Goal: Task Accomplishment & Management: Use online tool/utility

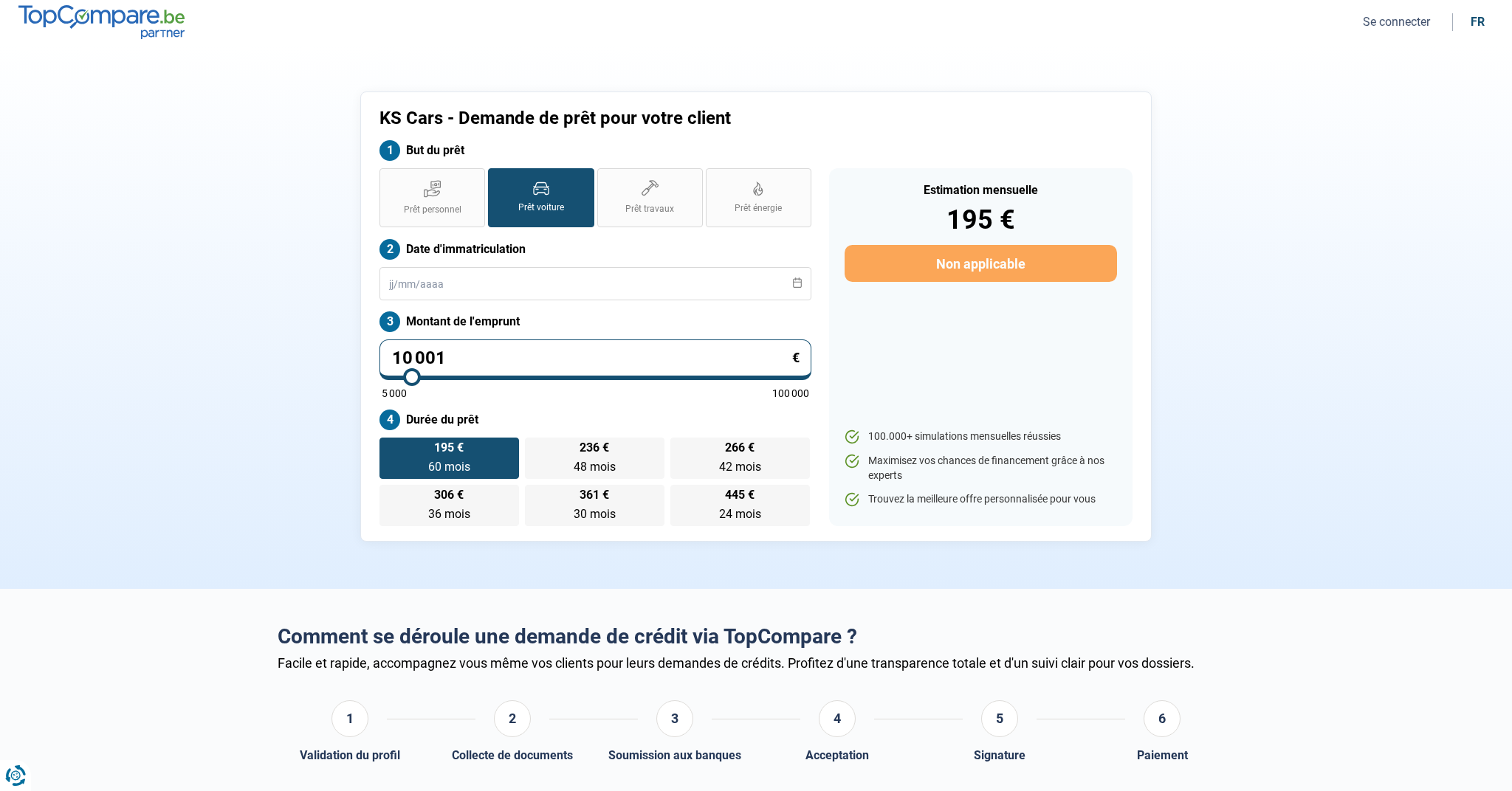
click at [510, 354] on input "10 001" at bounding box center [595, 360] width 432 height 41
click at [488, 348] on input "10 001" at bounding box center [595, 360] width 432 height 41
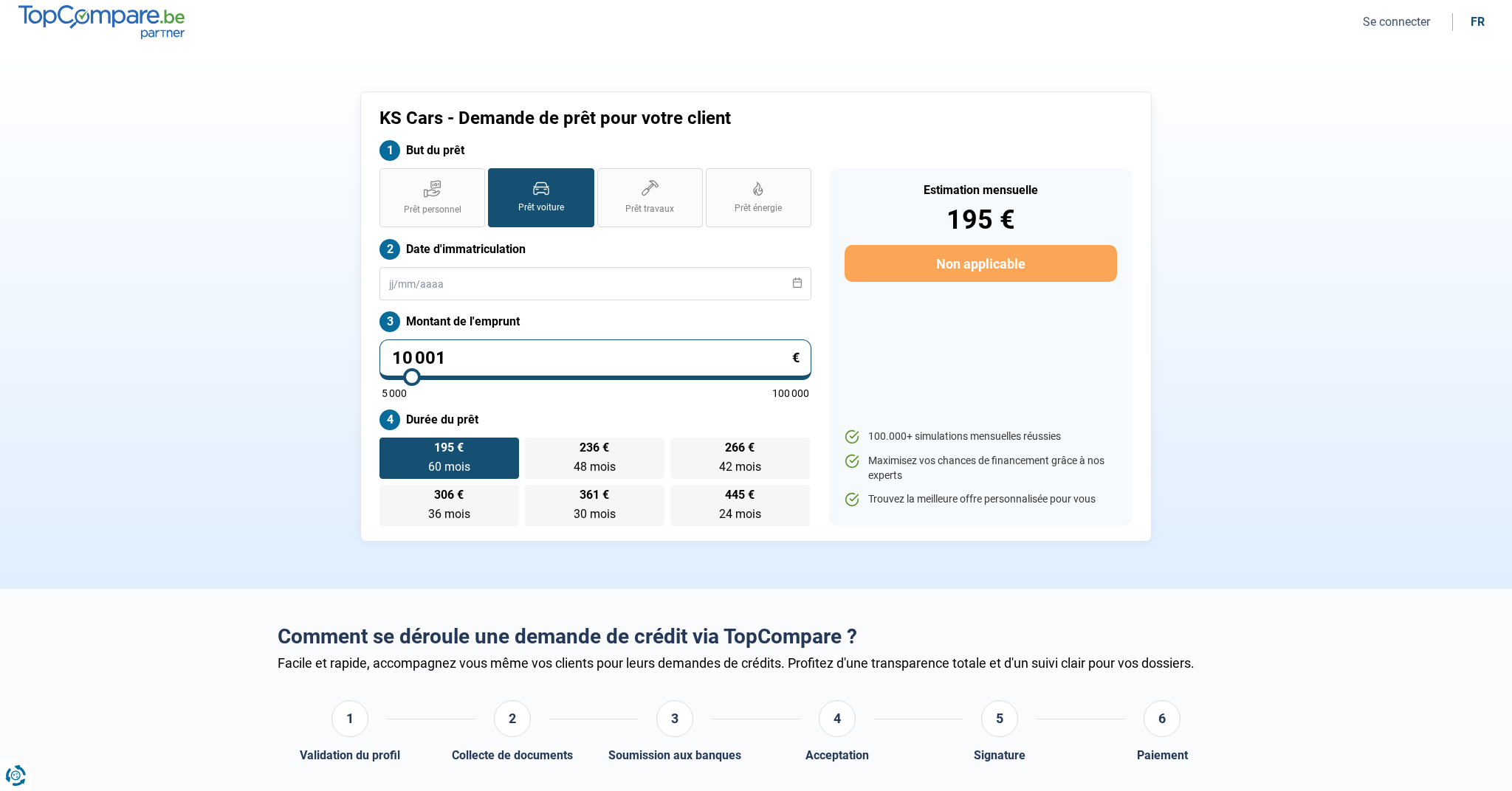
type input "0"
type input "5000"
type input "6"
type input "5000"
type input "60"
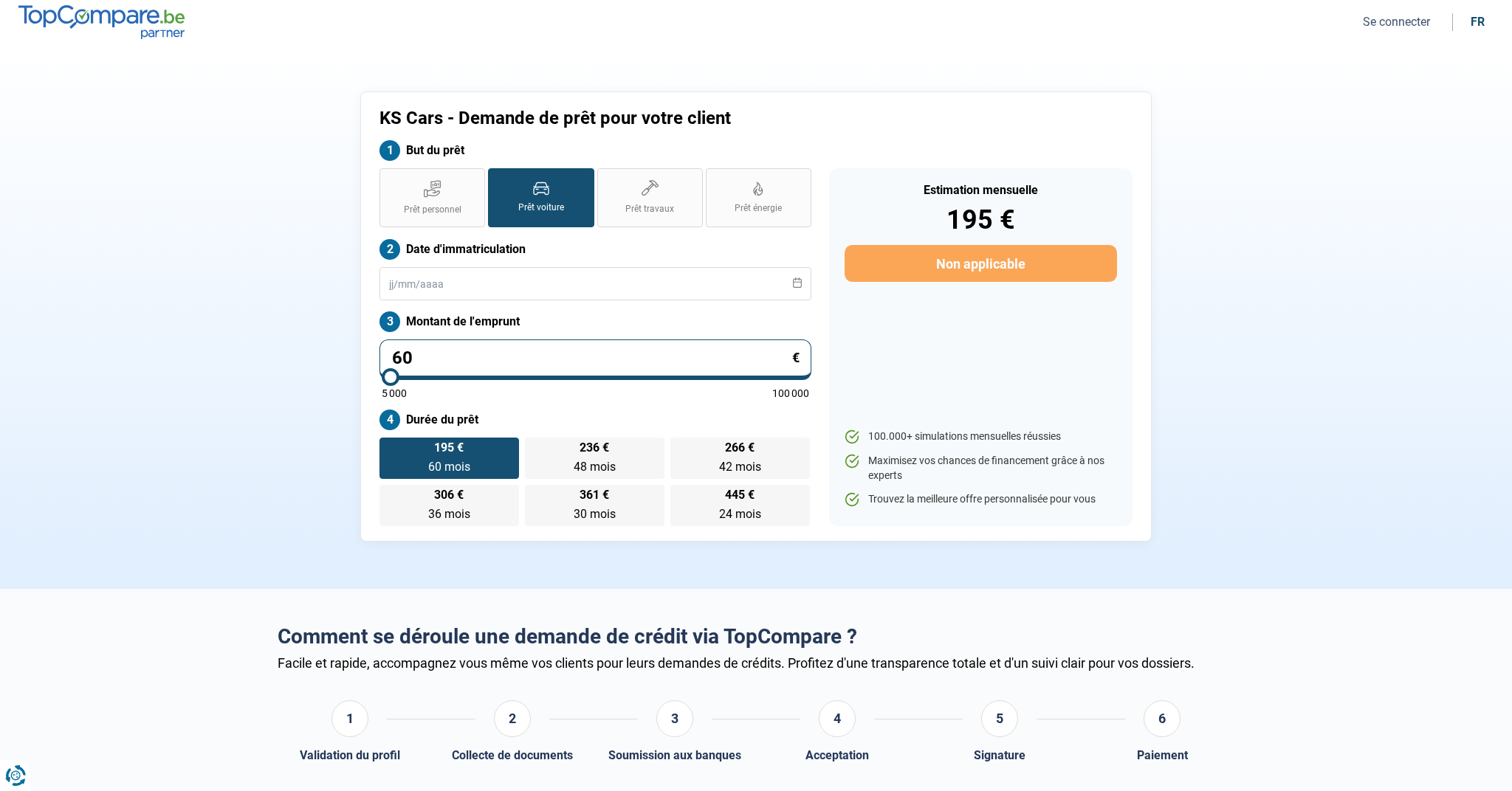
type input "5000"
type input "600"
type input "5000"
type input "6 000"
type input "6000"
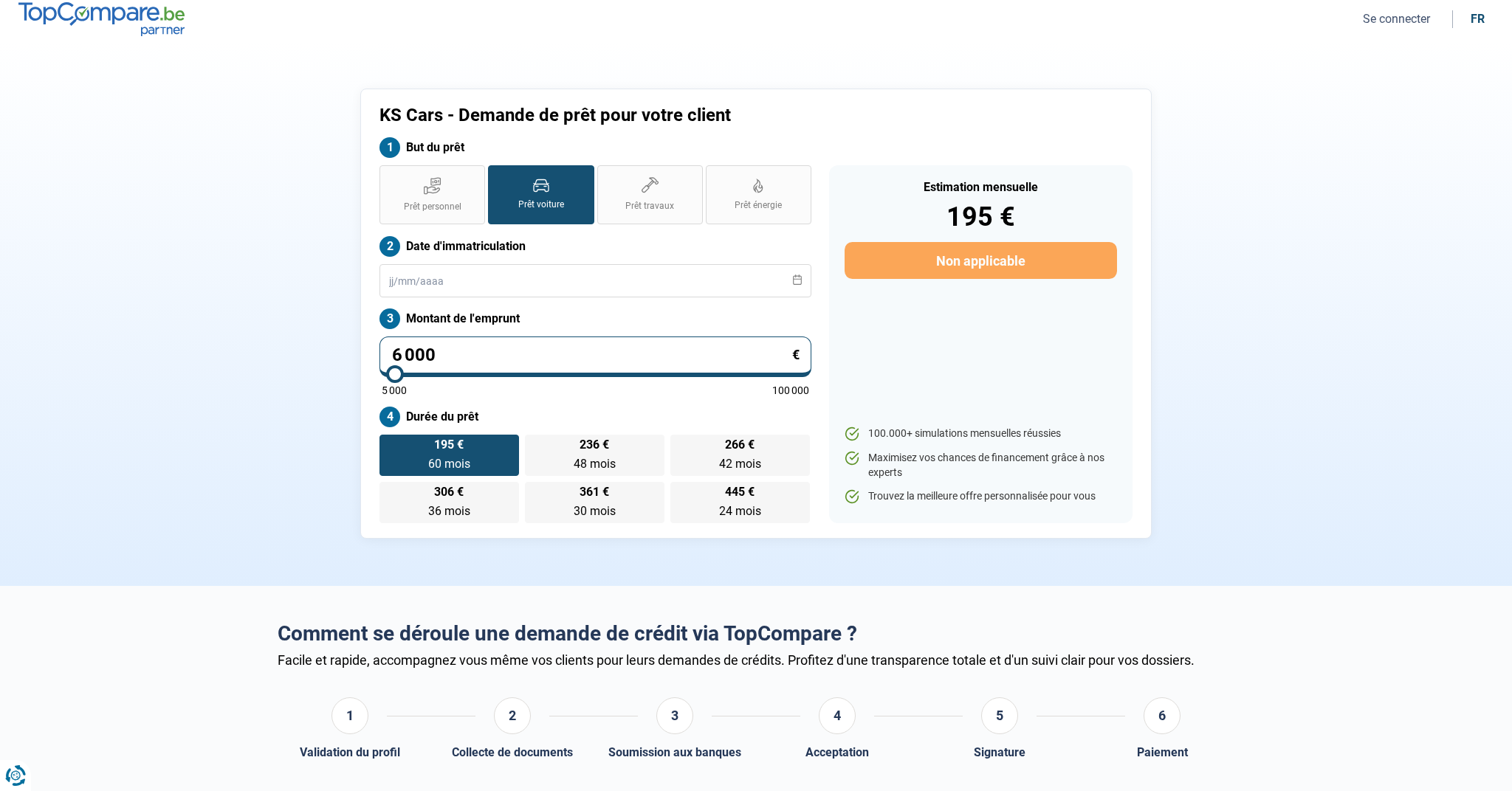
scroll to position [6, 0]
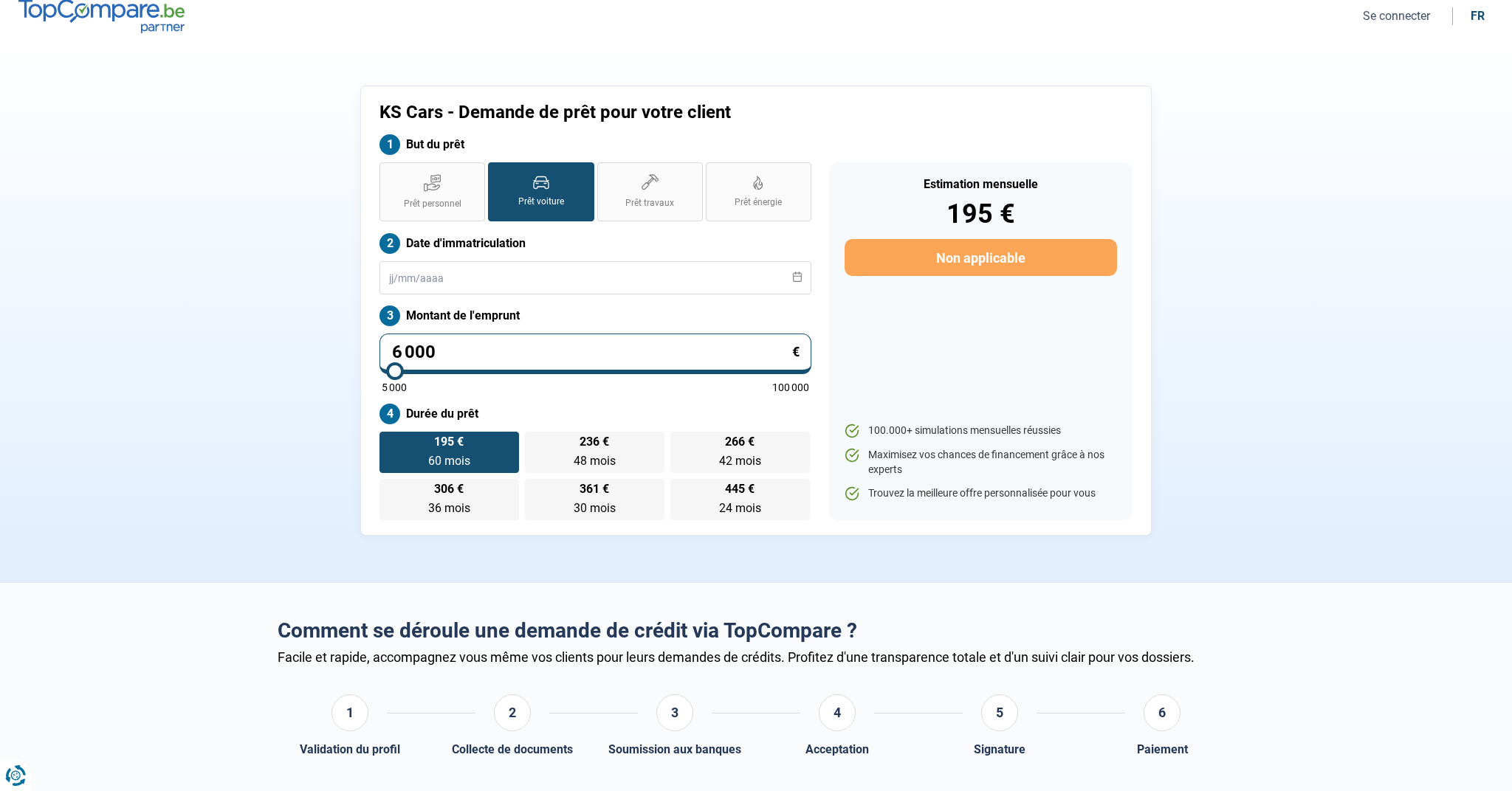
radio input "true"
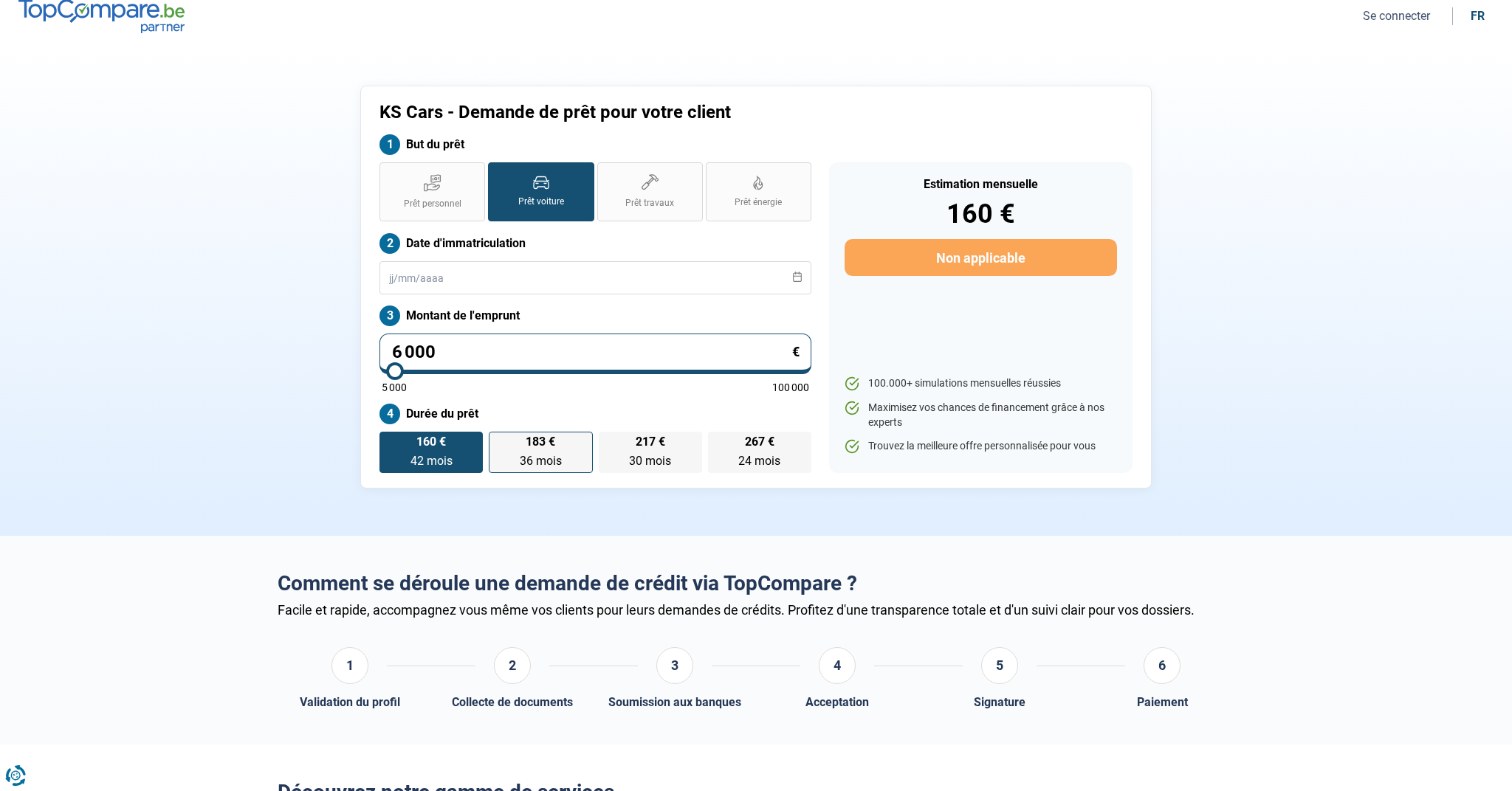
click at [535, 468] on label "183 € 36 mois 36 mois" at bounding box center [540, 452] width 103 height 42
click at [498, 441] on input "183 € 36 mois 36 mois" at bounding box center [493, 436] width 9 height 9
radio input "true"
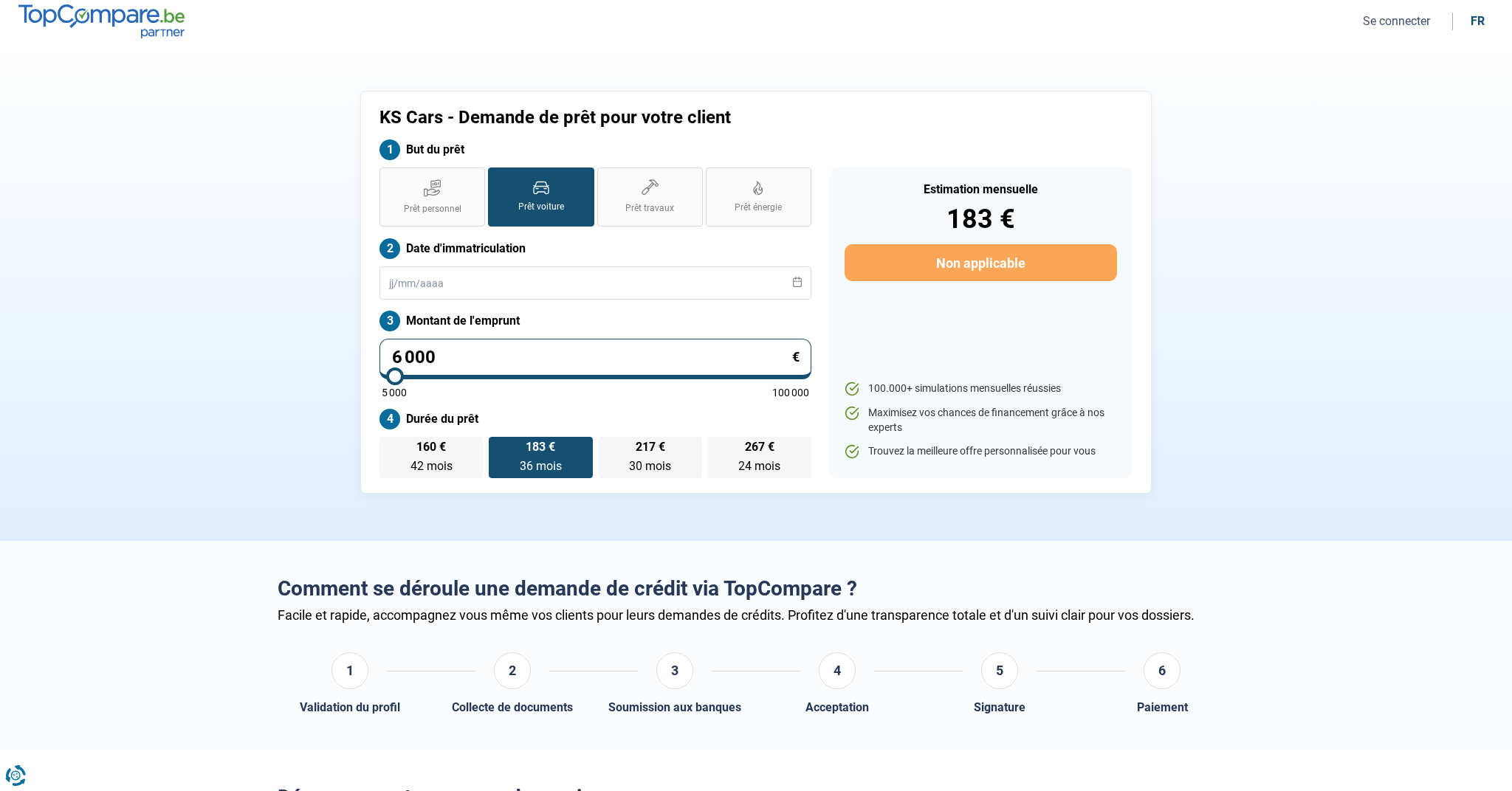
scroll to position [1, 0]
